Goal: Find specific page/section: Find specific page/section

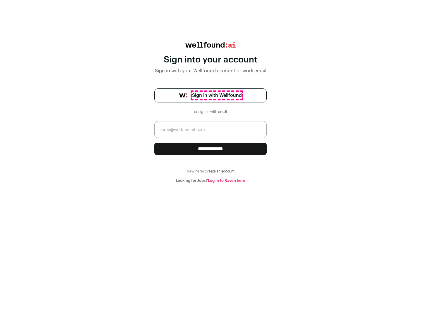
click at [216, 96] on span "Sign in with Wellfound" at bounding box center [217, 95] width 50 height 7
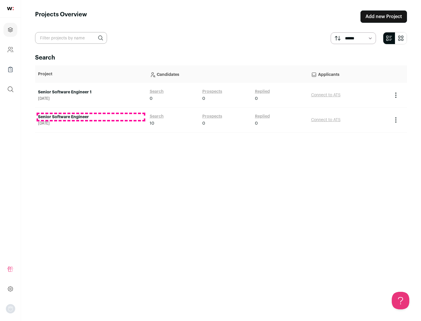
click at [91, 117] on link "Senior Software Engineer" at bounding box center [91, 117] width 106 height 6
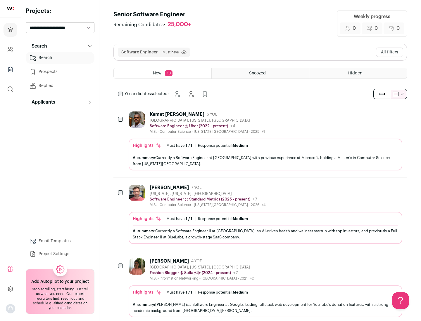
click at [260, 141] on div "Highlights Must have: 1 / 1 How many must haves have been fulfilled? | Response…" at bounding box center [265, 155] width 273 height 32
